Goal: Information Seeking & Learning: Learn about a topic

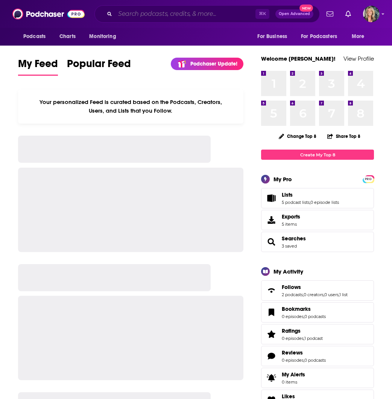
click at [125, 15] on input "Search podcasts, credits, & more..." at bounding box center [185, 14] width 140 height 12
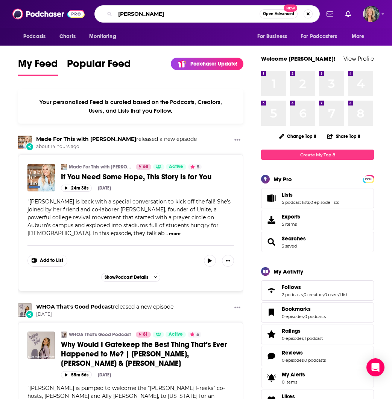
type input "[PERSON_NAME]"
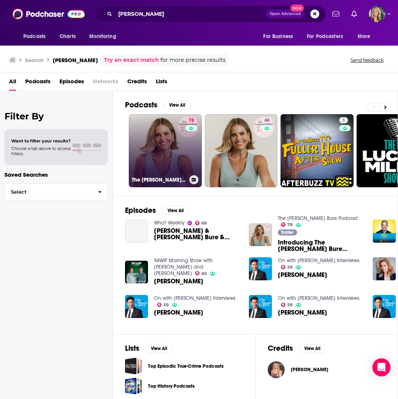
click at [160, 145] on link "78 The [PERSON_NAME] Bure Podcast" at bounding box center [165, 150] width 73 height 73
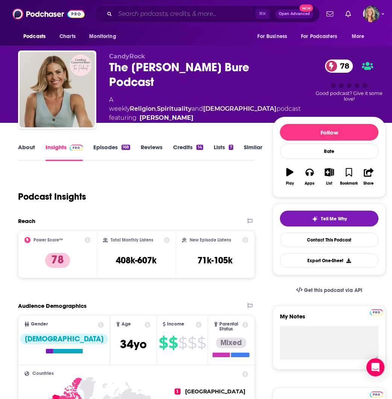
click at [133, 15] on input "Search podcasts, credits, & more..." at bounding box center [185, 14] width 140 height 12
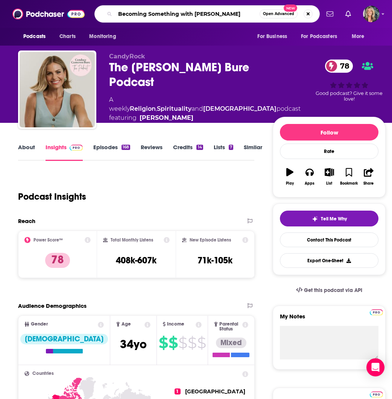
type input "Becoming Something with [PERSON_NAME]"
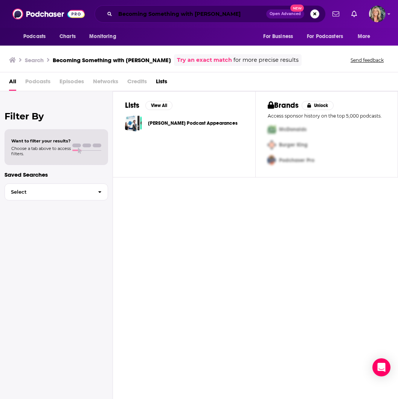
click at [228, 14] on input "Becoming Something with [PERSON_NAME]" at bounding box center [190, 14] width 151 height 12
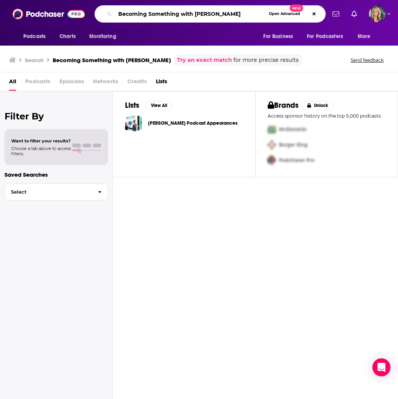
type input "Becoming Something with [PERSON_NAME]"
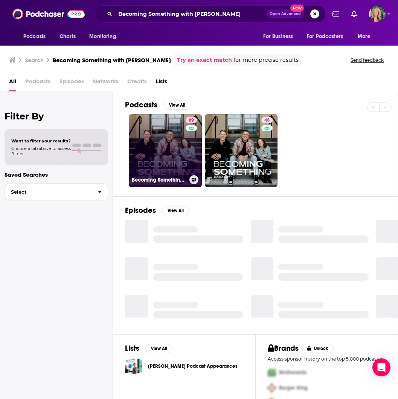
click at [166, 166] on link "69 Becoming Something with [PERSON_NAME]" at bounding box center [165, 150] width 73 height 73
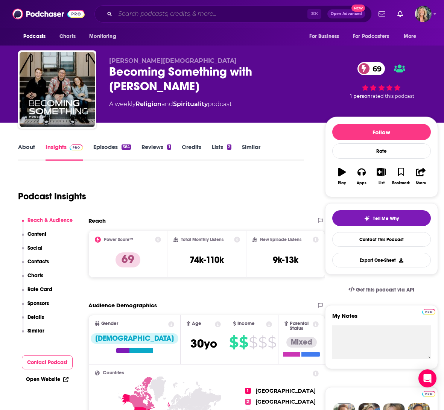
click at [149, 15] on input "Search podcasts, credits, & more..." at bounding box center [211, 14] width 192 height 12
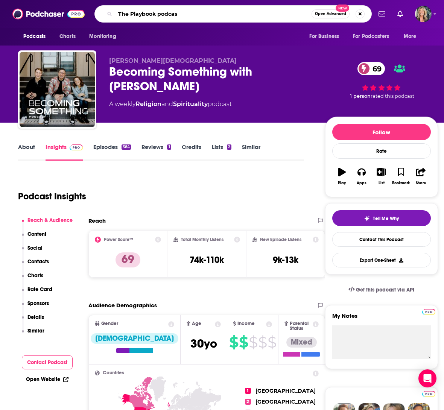
type input "The Playbook podcast"
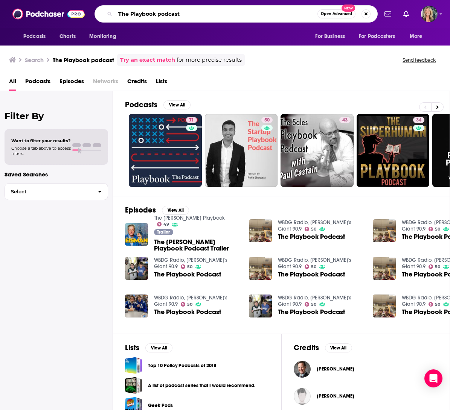
click at [187, 15] on input "The Playbook podcast" at bounding box center [216, 14] width 202 height 12
type input "The Playbook podcast [PERSON_NAME]"
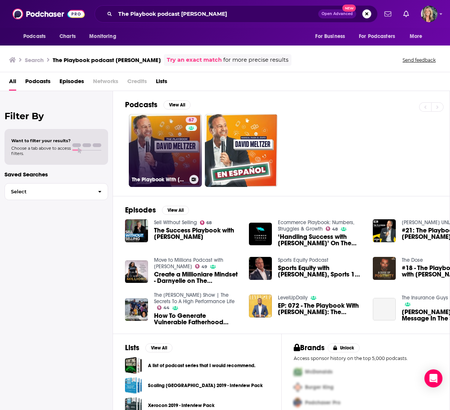
click at [170, 144] on link "67 The Playbook With [PERSON_NAME]" at bounding box center [165, 150] width 73 height 73
